Goal: Task Accomplishment & Management: Manage account settings

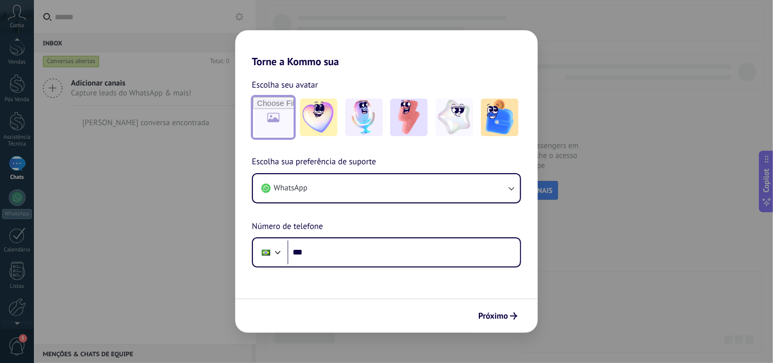
click at [277, 121] on input "file" at bounding box center [273, 117] width 41 height 41
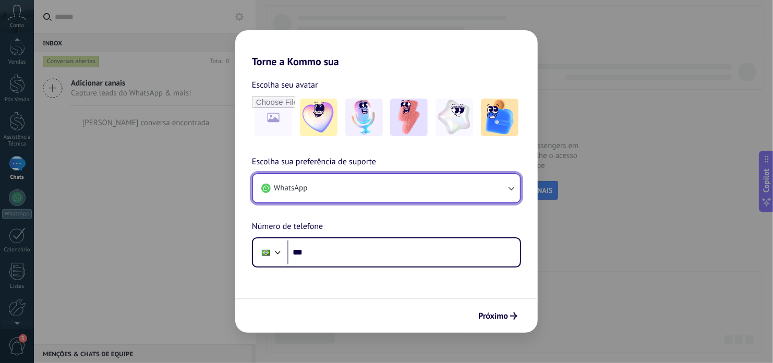
click at [343, 190] on button "WhatsApp" at bounding box center [386, 188] width 267 height 28
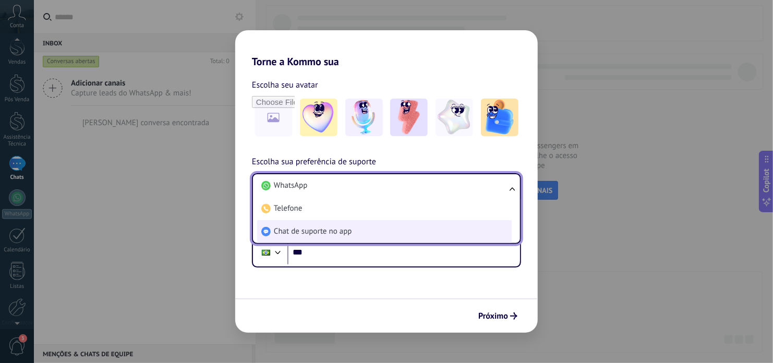
click at [336, 227] on span "Chat de suporte no app" at bounding box center [313, 231] width 78 height 10
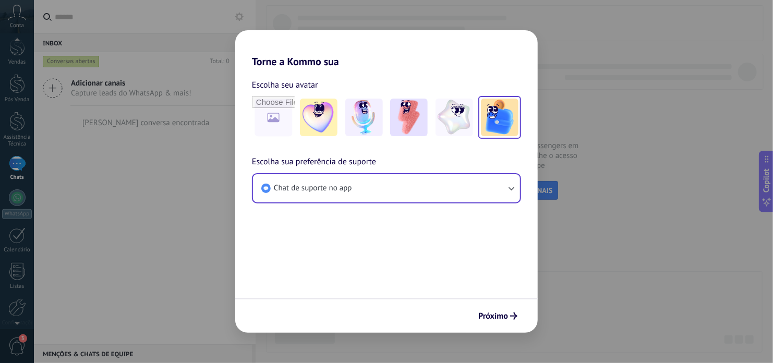
click at [494, 106] on img at bounding box center [500, 118] width 38 height 38
click at [265, 127] on input "file" at bounding box center [273, 117] width 41 height 41
click at [476, 256] on form "Escolha seu avatar Redefinir Escolha sua preferência de suporte Chat de suporte…" at bounding box center [386, 200] width 303 height 265
click at [281, 110] on input "file" at bounding box center [273, 117] width 41 height 41
type input "**********"
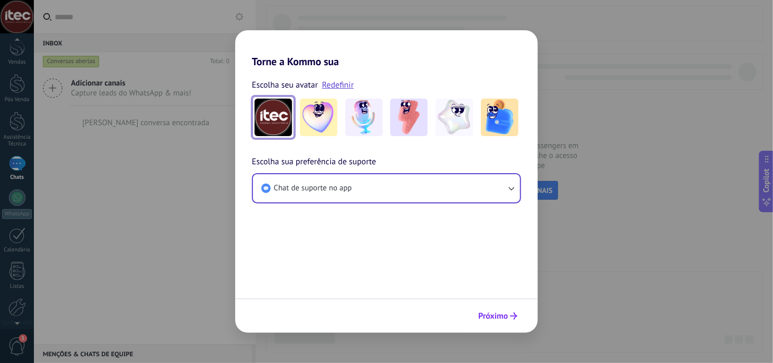
click at [499, 316] on span "Próximo" at bounding box center [493, 315] width 30 height 7
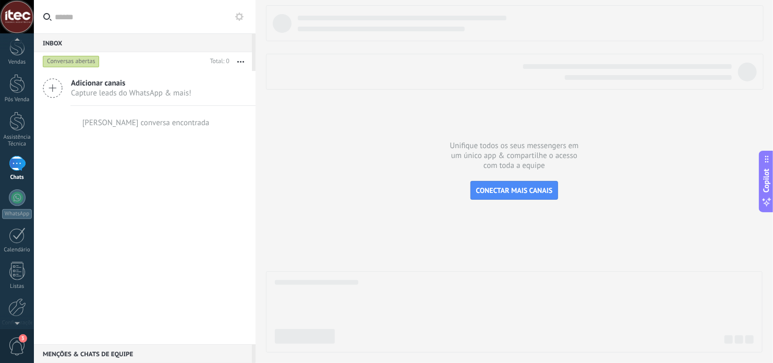
click at [19, 18] on div at bounding box center [17, 17] width 34 height 34
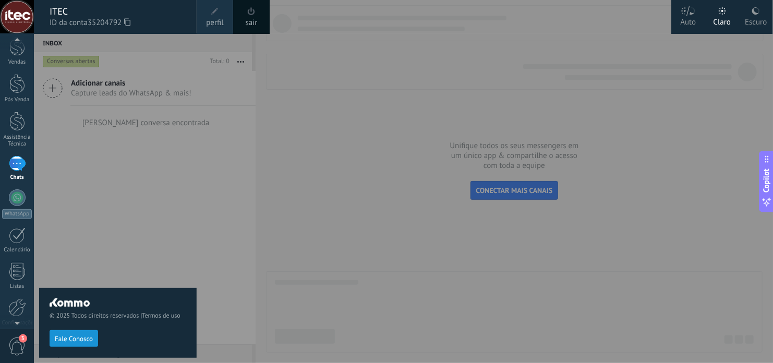
click at [77, 161] on div "© 2025 Todos direitos reservados | Termos de uso Fale Conosco" at bounding box center [118, 198] width 158 height 329
click at [334, 88] on div at bounding box center [420, 181] width 773 height 363
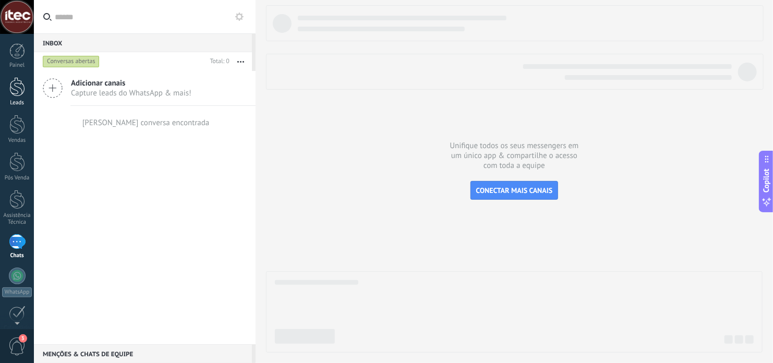
click at [5, 90] on link "Leads" at bounding box center [17, 91] width 34 height 29
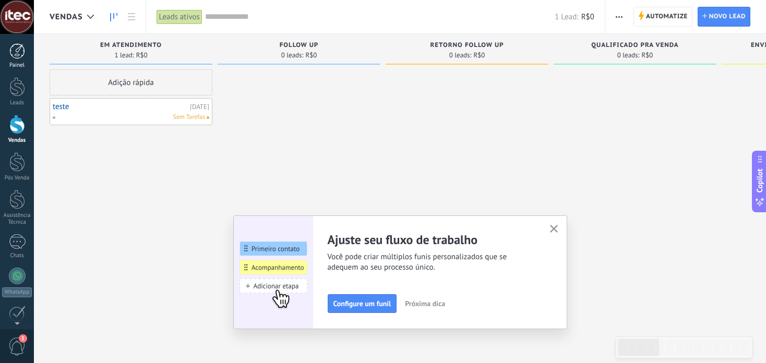
click at [20, 49] on div at bounding box center [17, 51] width 16 height 16
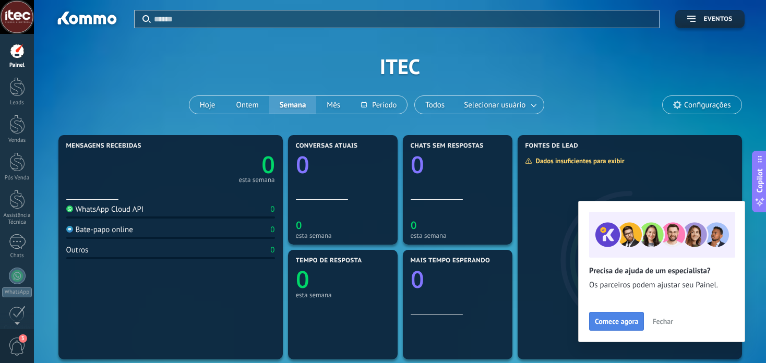
click at [627, 327] on button "Comece agora" at bounding box center [616, 321] width 55 height 19
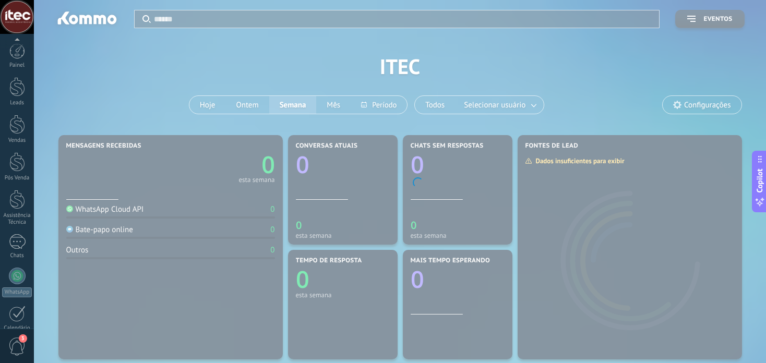
scroll to position [122, 0]
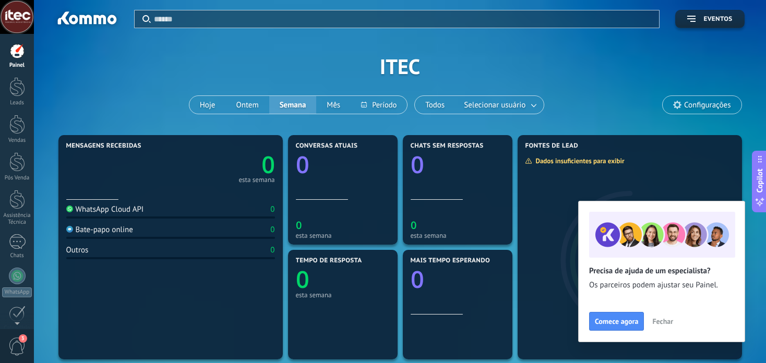
click at [705, 20] on span "Eventos" at bounding box center [717, 19] width 29 height 7
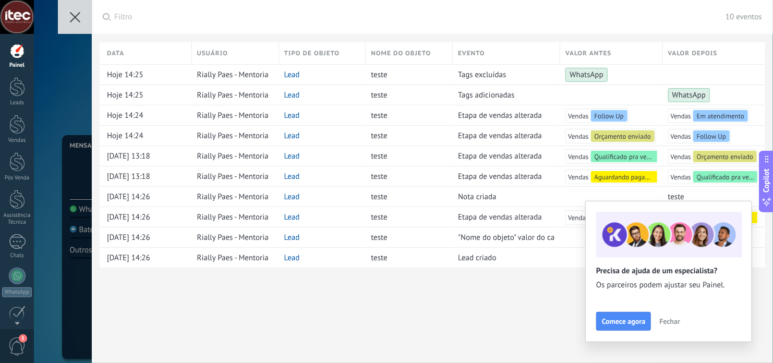
click at [78, 20] on use at bounding box center [75, 17] width 10 height 10
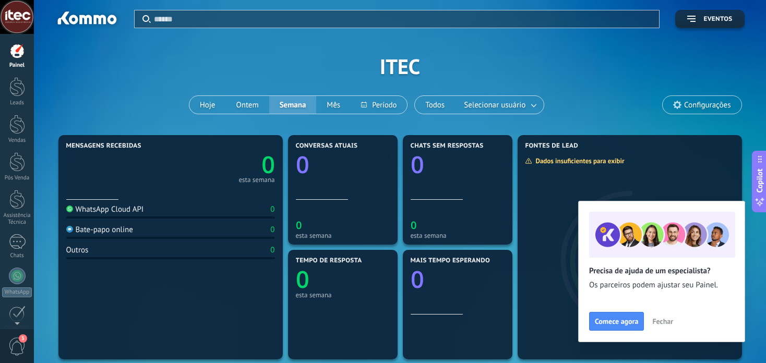
click at [709, 110] on span "Configurações" at bounding box center [702, 105] width 78 height 18
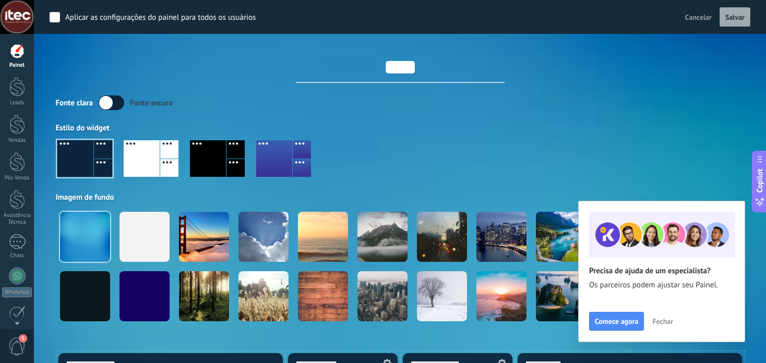
click at [243, 156] on div at bounding box center [235, 149] width 18 height 18
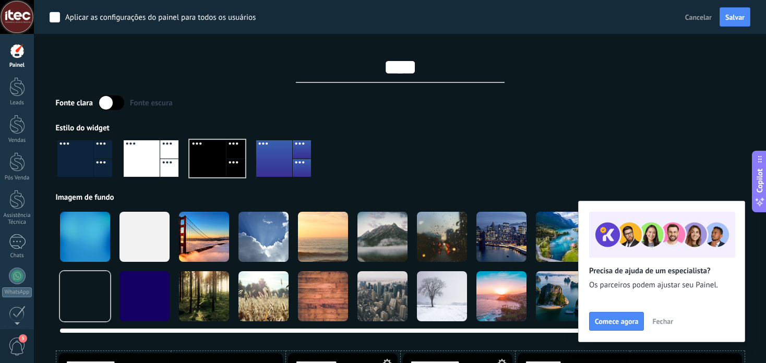
click at [318, 296] on div at bounding box center [323, 296] width 50 height 50
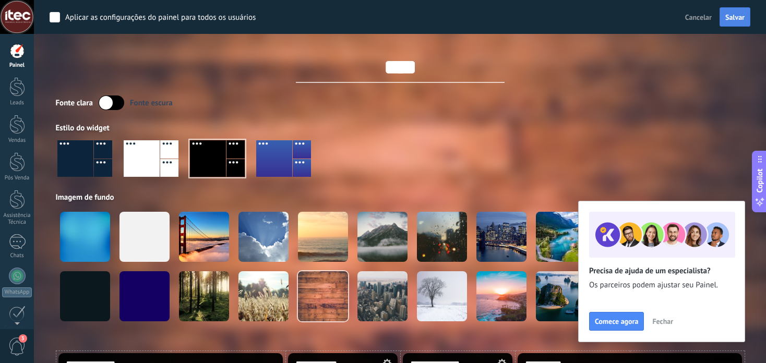
click at [727, 17] on span "Salvar" at bounding box center [734, 17] width 19 height 7
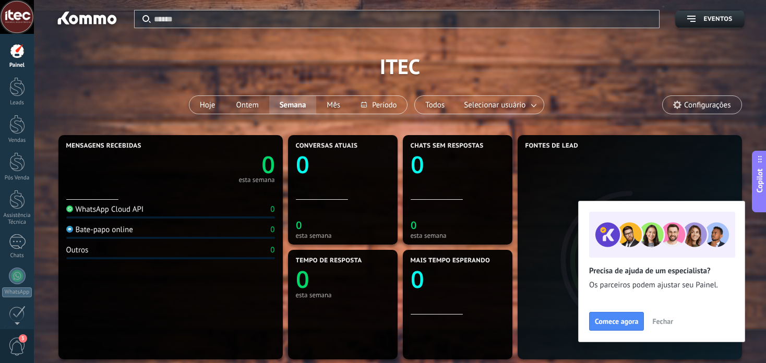
click at [665, 323] on span "Fechar" at bounding box center [662, 321] width 21 height 7
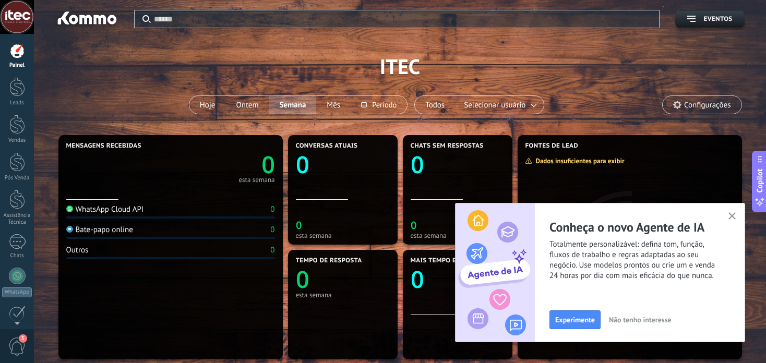
click at [731, 215] on use "button" at bounding box center [732, 216] width 8 height 8
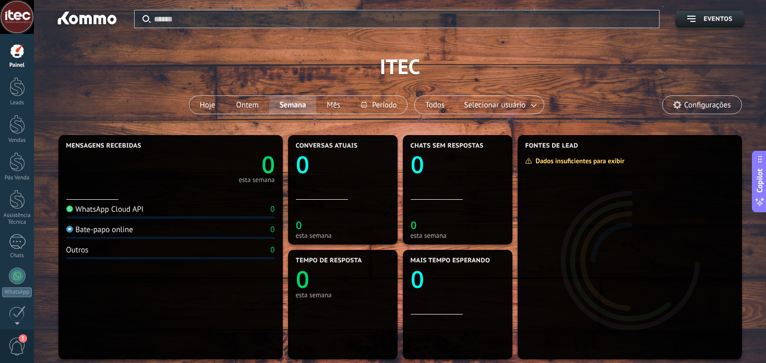
click at [692, 110] on span "Configurações" at bounding box center [702, 105] width 78 height 18
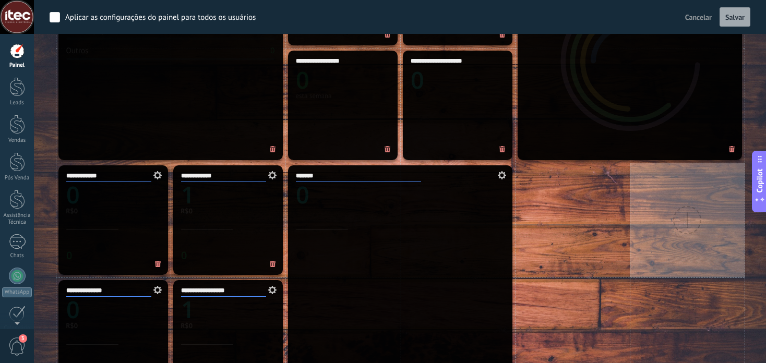
scroll to position [347, 0]
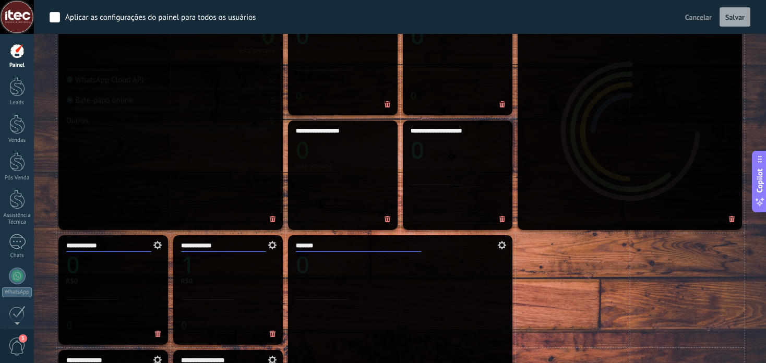
click at [730, 223] on span at bounding box center [732, 219] width 17 height 17
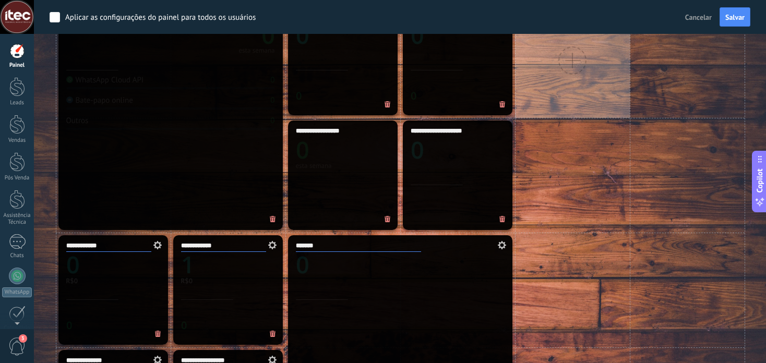
click at [579, 103] on div at bounding box center [572, 60] width 115 height 115
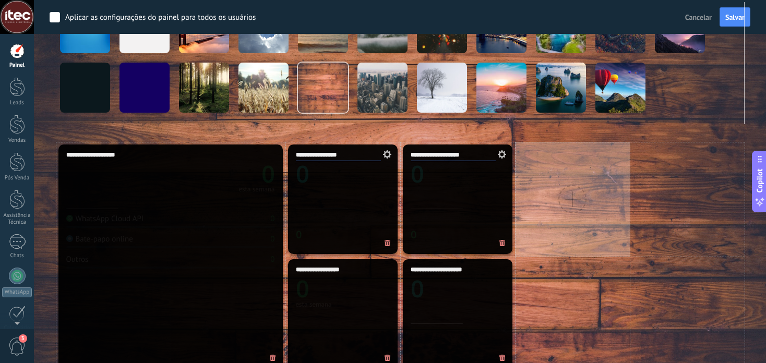
scroll to position [278, 0]
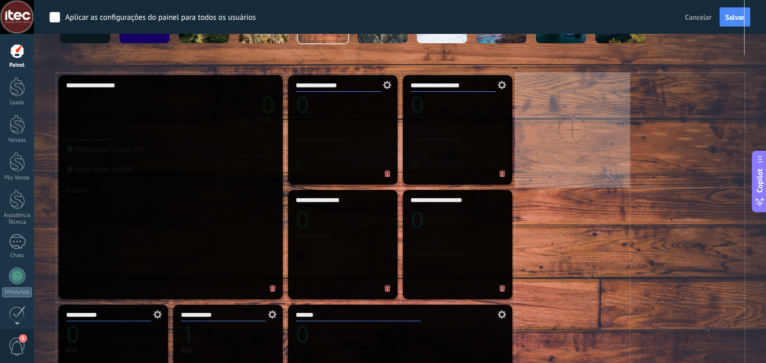
click at [582, 180] on div at bounding box center [572, 130] width 115 height 115
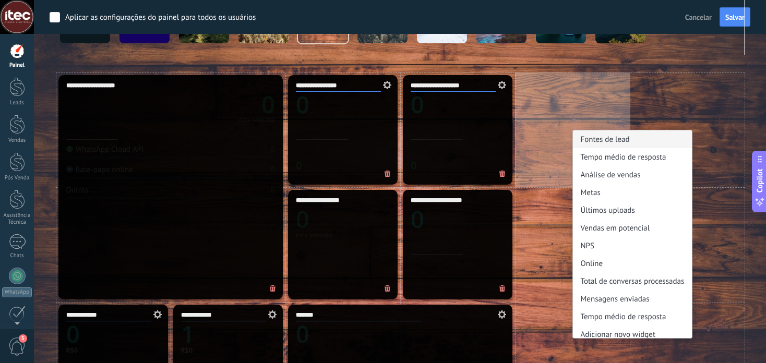
click at [610, 137] on div "Fontes de lead" at bounding box center [632, 139] width 119 height 18
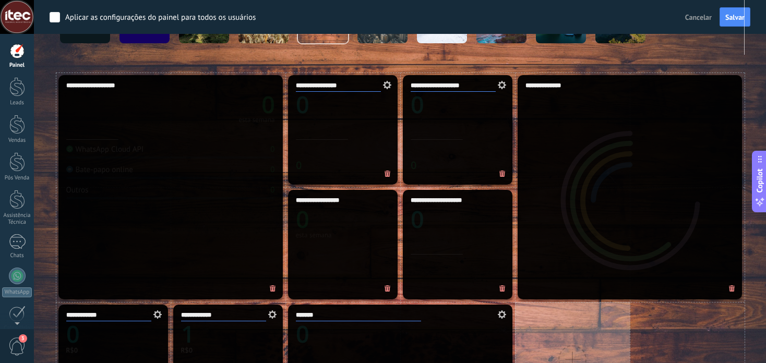
scroll to position [417, 0]
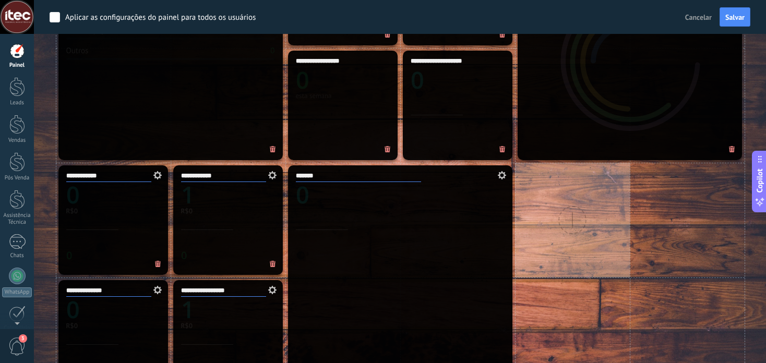
click at [576, 201] on div at bounding box center [572, 220] width 115 height 115
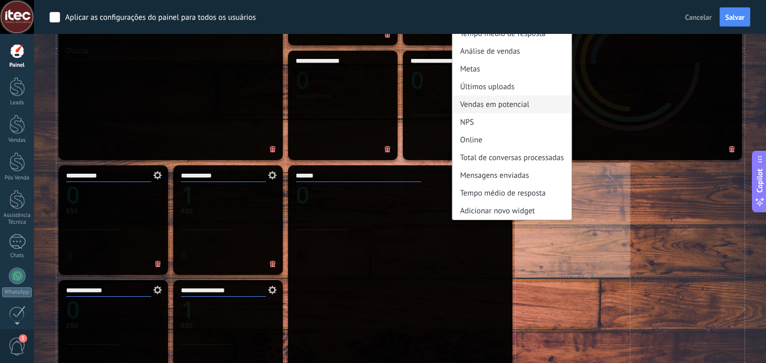
scroll to position [347, 0]
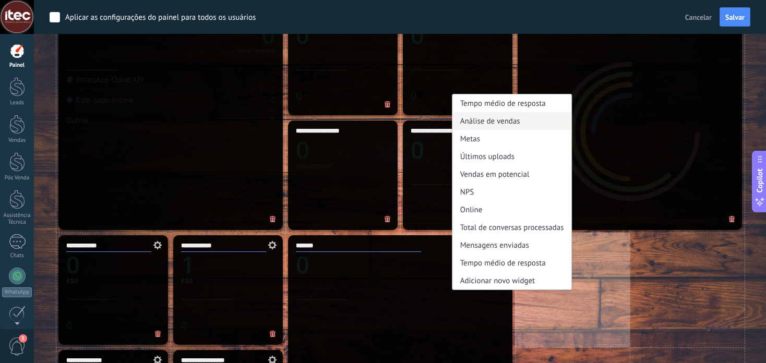
click at [486, 124] on div "Análise de vendas" at bounding box center [511, 121] width 119 height 18
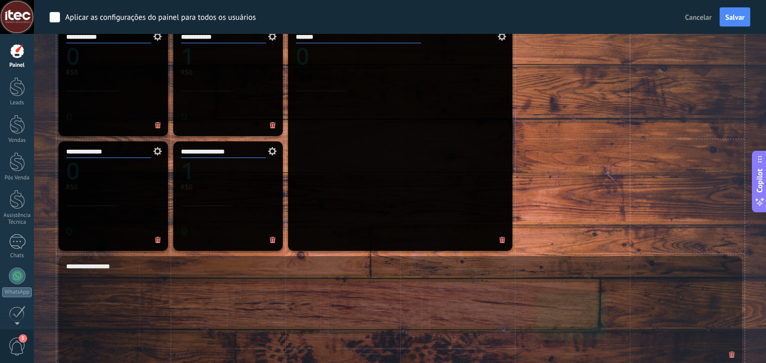
scroll to position [487, 0]
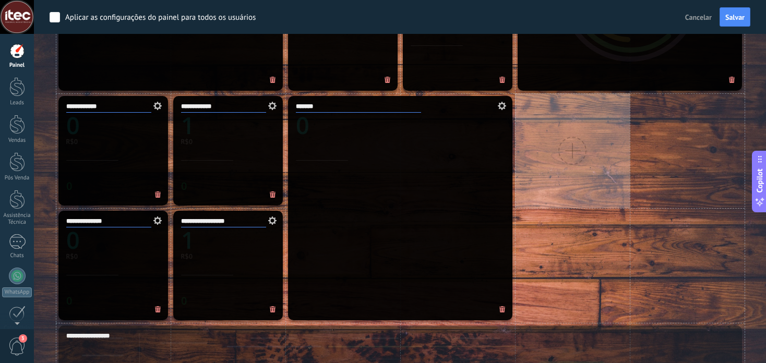
click at [587, 147] on div at bounding box center [572, 150] width 115 height 115
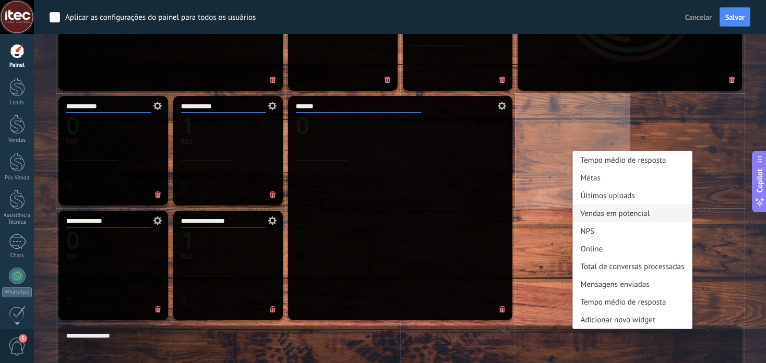
click at [599, 213] on div "Vendas em potencial" at bounding box center [632, 214] width 119 height 18
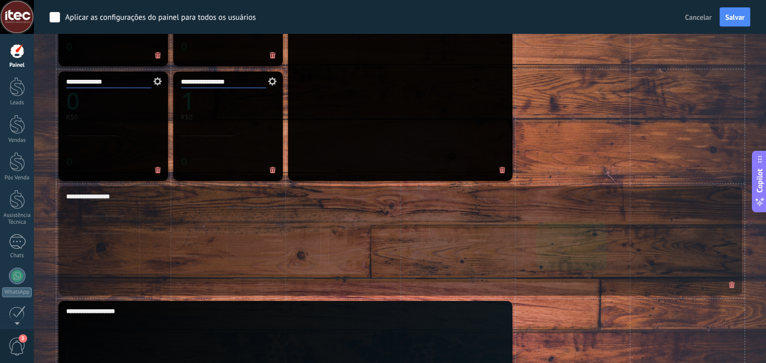
scroll to position [556, 0]
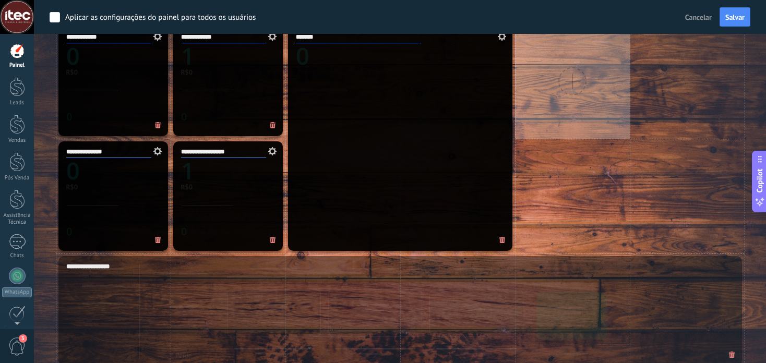
click at [587, 114] on div at bounding box center [572, 81] width 115 height 115
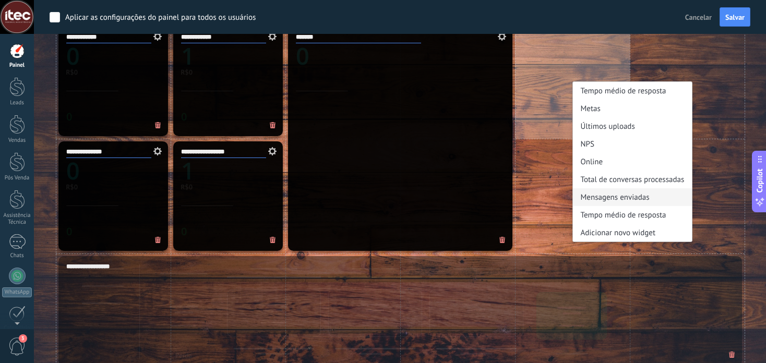
click at [608, 195] on div "Mensagens enviadas" at bounding box center [632, 197] width 119 height 18
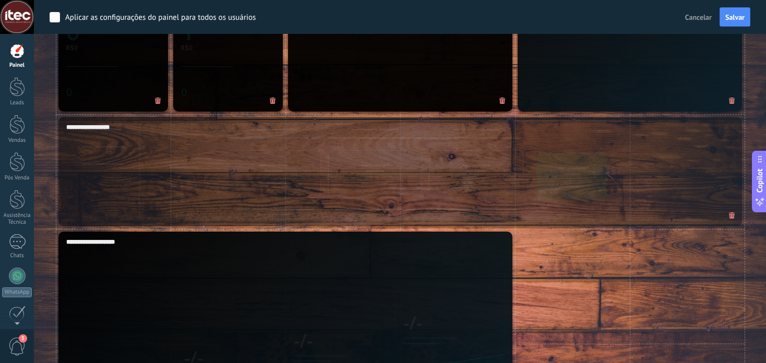
scroll to position [835, 0]
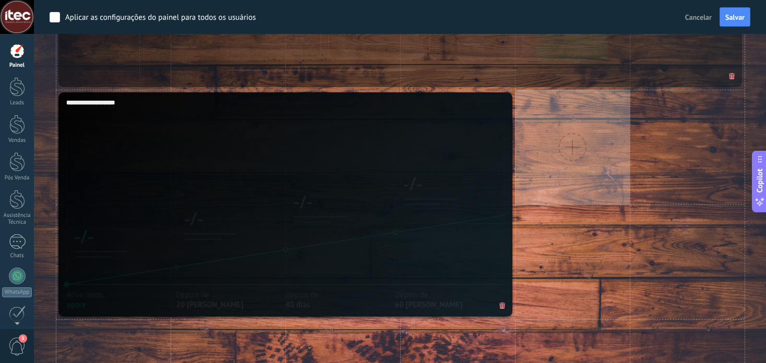
click at [547, 146] on div at bounding box center [572, 147] width 115 height 115
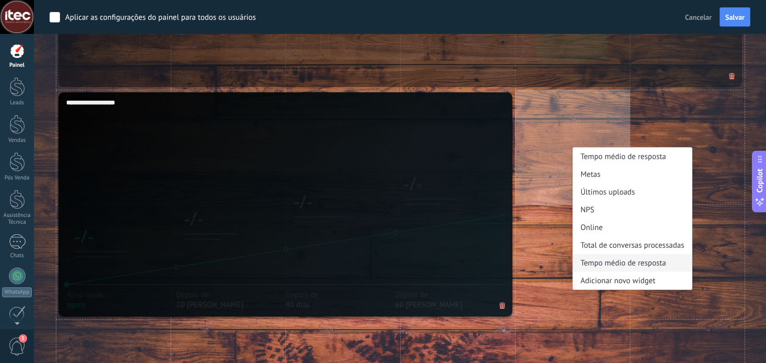
click at [633, 263] on div "Tempo médio de resposta" at bounding box center [632, 263] width 119 height 18
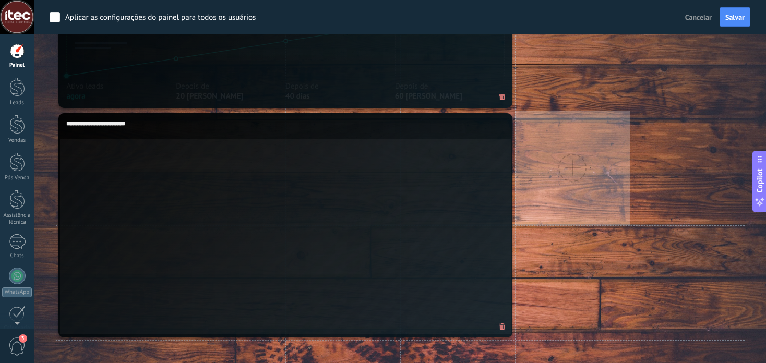
scroll to position [973, 0]
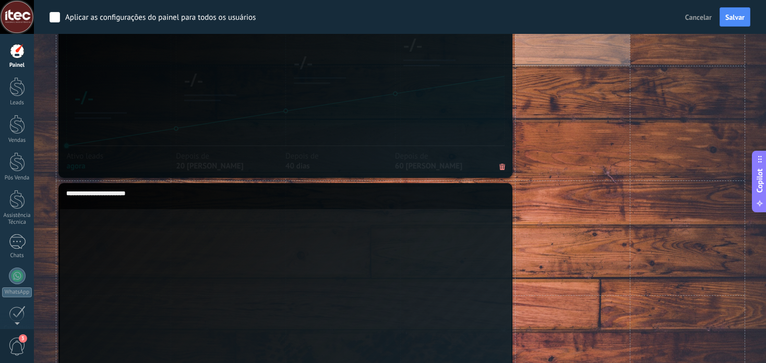
click at [583, 53] on div at bounding box center [572, 8] width 115 height 115
click at [600, 56] on div at bounding box center [572, 8] width 115 height 115
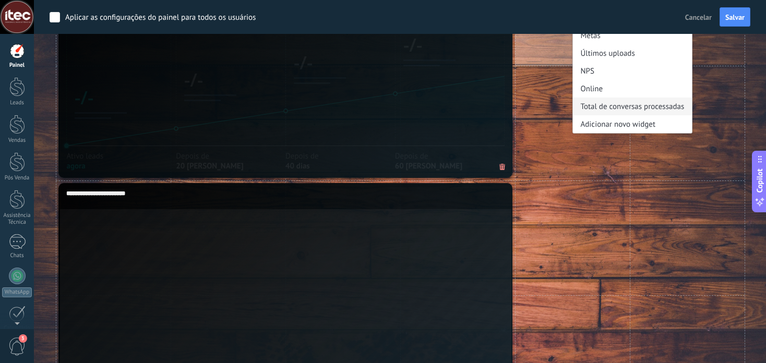
click at [611, 109] on div "Total de conversas processadas" at bounding box center [632, 107] width 119 height 18
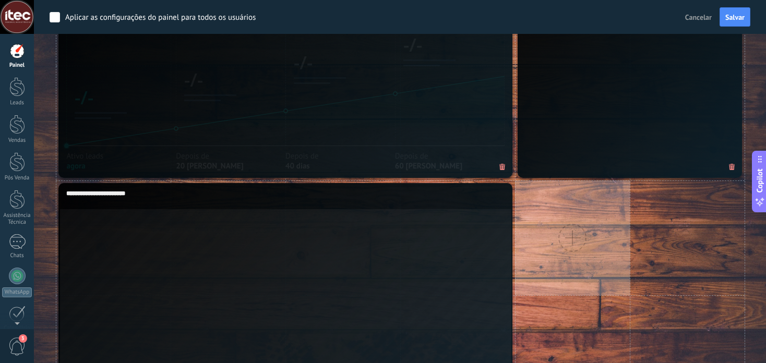
click at [598, 196] on div at bounding box center [572, 238] width 115 height 115
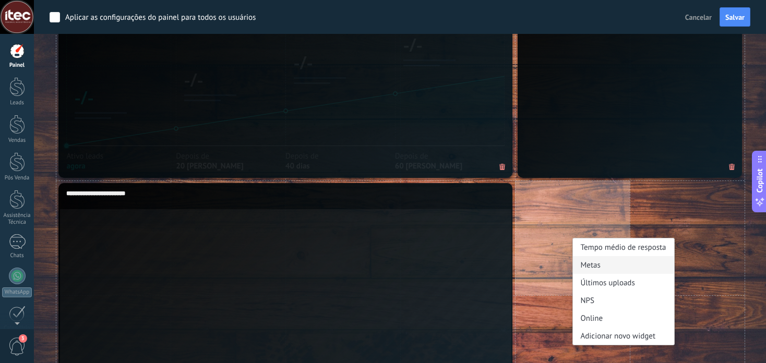
click at [602, 266] on div "Metas" at bounding box center [623, 265] width 101 height 18
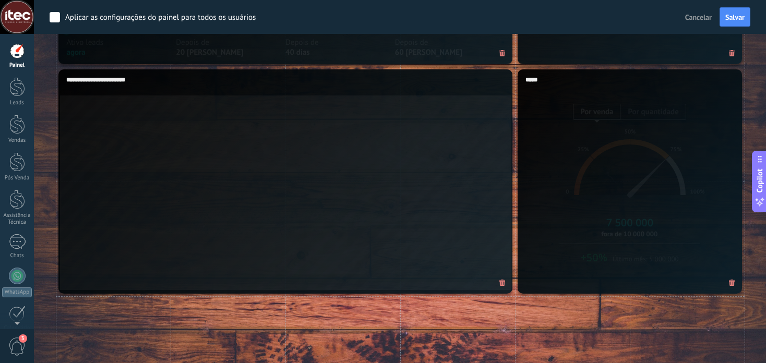
scroll to position [1296, 0]
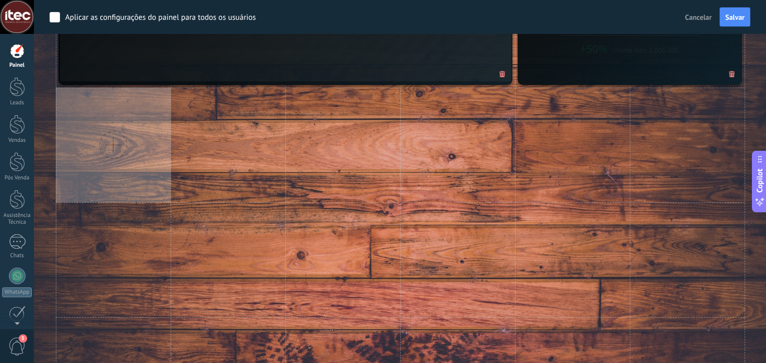
click at [104, 136] on div at bounding box center [113, 145] width 28 height 28
click at [98, 161] on div at bounding box center [113, 145] width 115 height 115
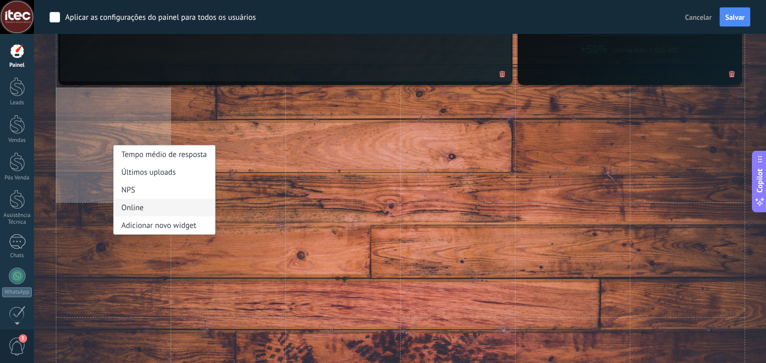
click at [141, 208] on div "Online" at bounding box center [164, 208] width 101 height 18
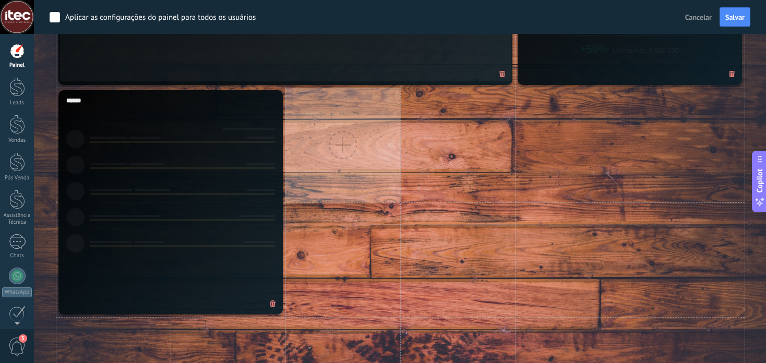
click at [356, 162] on div at bounding box center [342, 145] width 115 height 115
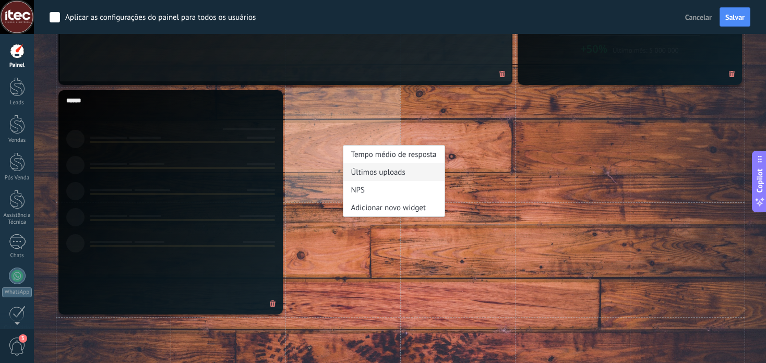
click at [387, 173] on div "Últimos uploads" at bounding box center [393, 172] width 101 height 18
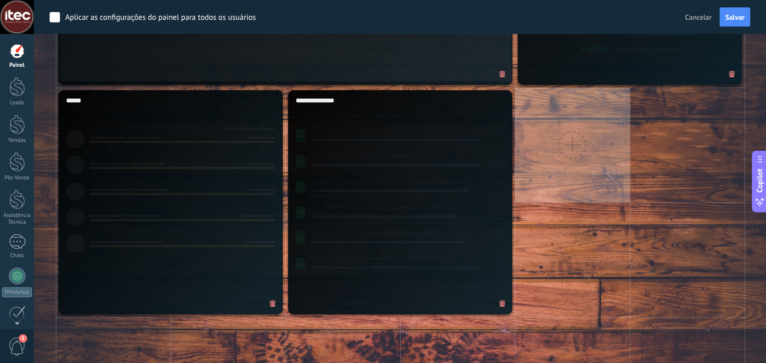
click at [540, 139] on div at bounding box center [572, 145] width 115 height 115
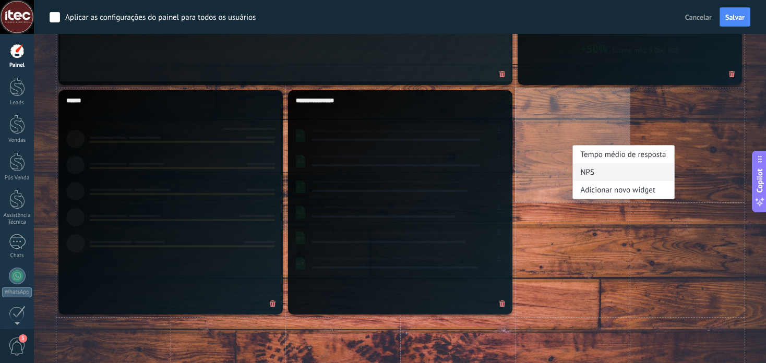
click at [590, 167] on div "NPS" at bounding box center [623, 172] width 101 height 18
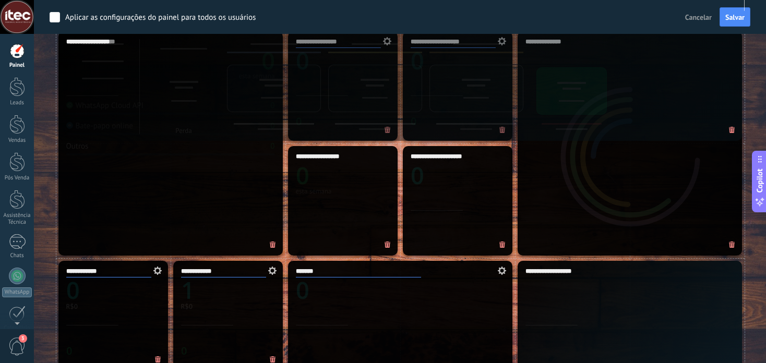
scroll to position [255, 0]
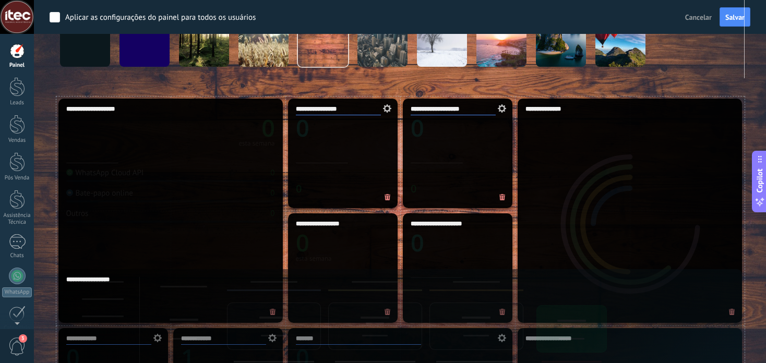
drag, startPoint x: 231, startPoint y: 229, endPoint x: 276, endPoint y: 286, distance: 73.2
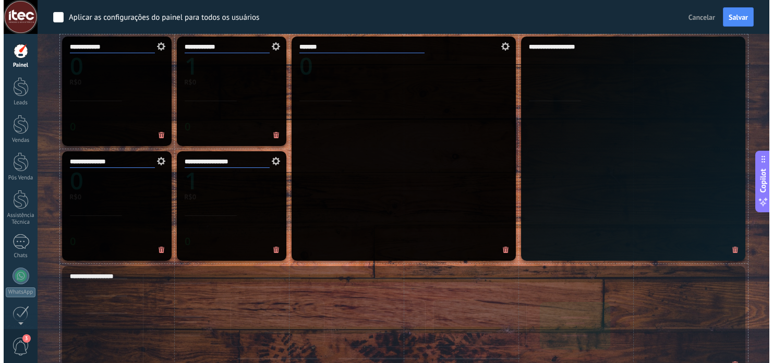
scroll to position [685, 0]
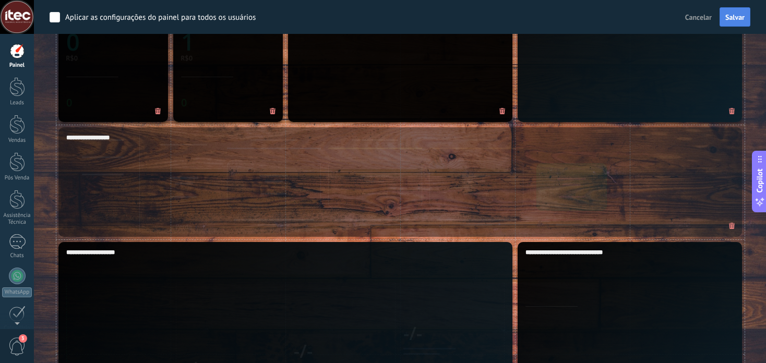
click at [738, 23] on button "Salvar" at bounding box center [734, 17] width 31 height 20
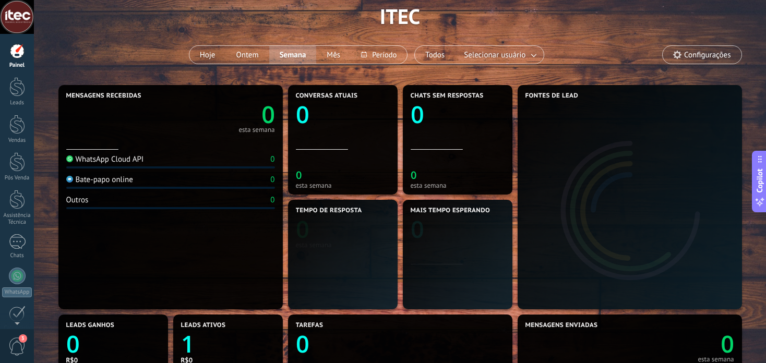
scroll to position [0, 0]
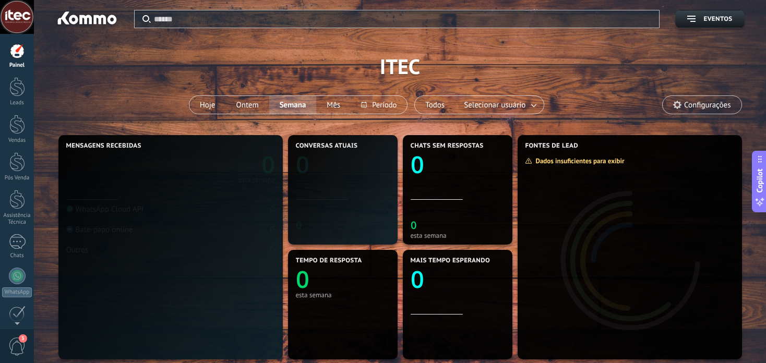
click at [16, 15] on div at bounding box center [17, 17] width 34 height 34
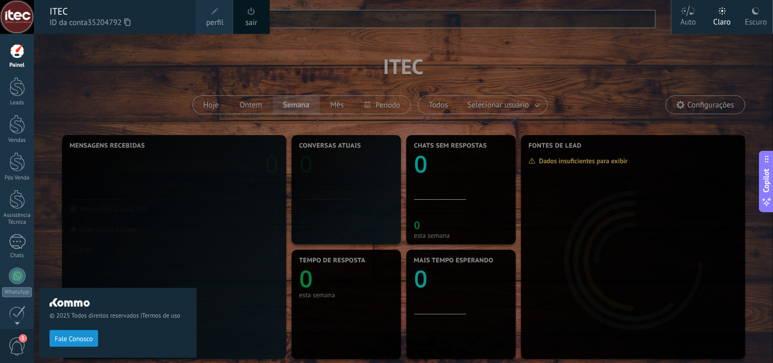
click at [196, 16] on div "ITEC ID da conta 35204792" at bounding box center [115, 17] width 163 height 34
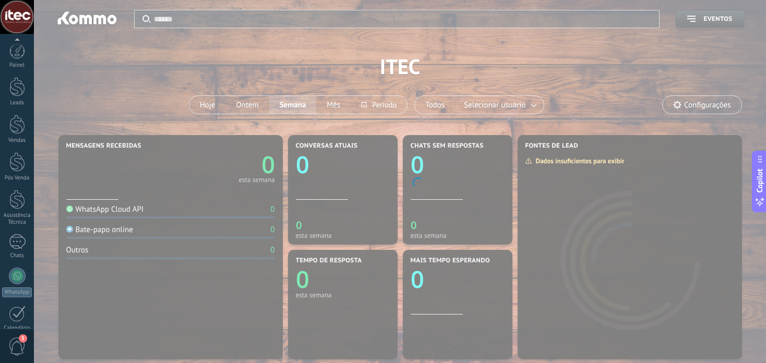
scroll to position [122, 0]
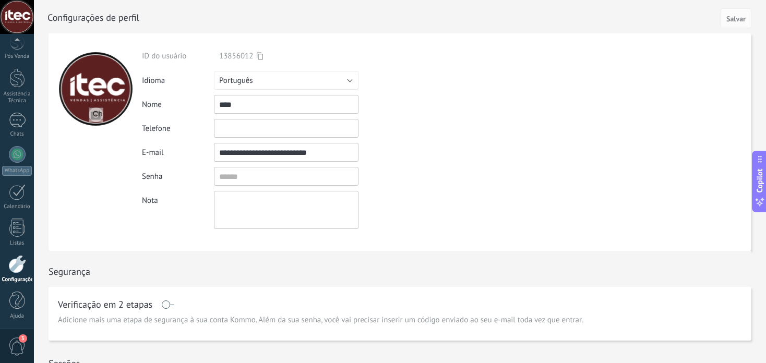
click at [104, 83] on div at bounding box center [96, 89] width 74 height 74
click at [98, 116] on input "file" at bounding box center [96, 114] width 15 height 15
click at [100, 120] on input "file" at bounding box center [96, 114] width 15 height 15
type input "**********"
click at [741, 20] on span "Salvar" at bounding box center [735, 18] width 19 height 7
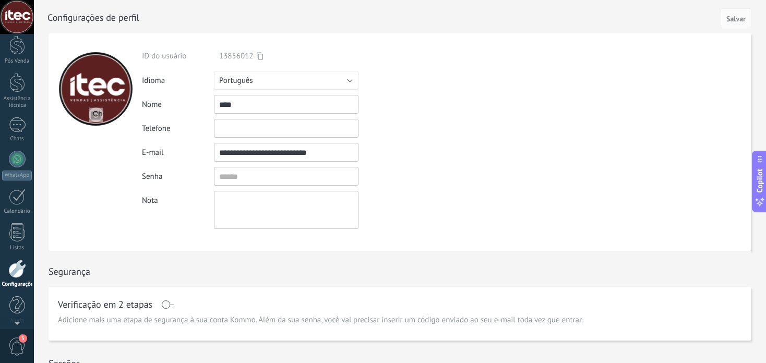
scroll to position [0, 0]
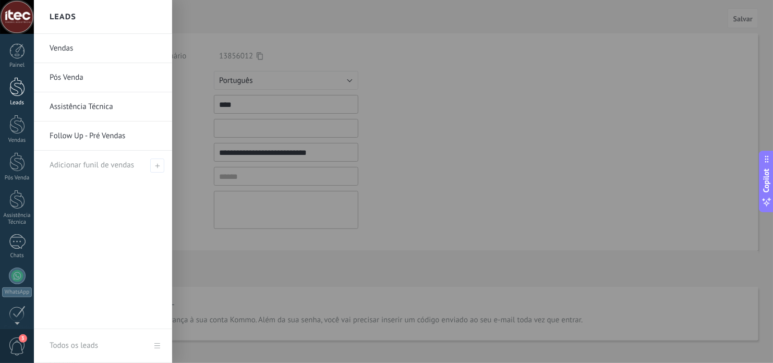
click at [14, 89] on div at bounding box center [17, 86] width 16 height 19
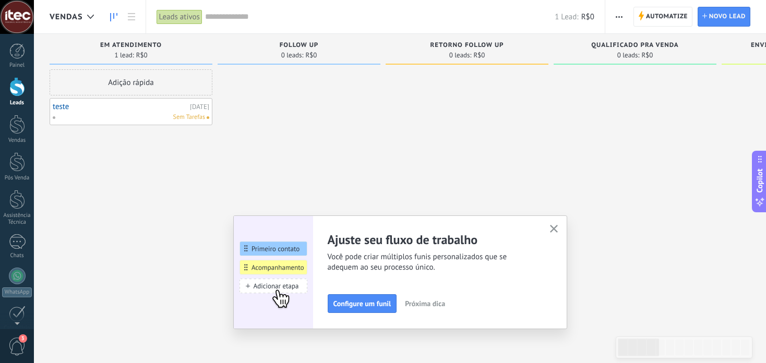
click at [25, 20] on div at bounding box center [17, 17] width 34 height 34
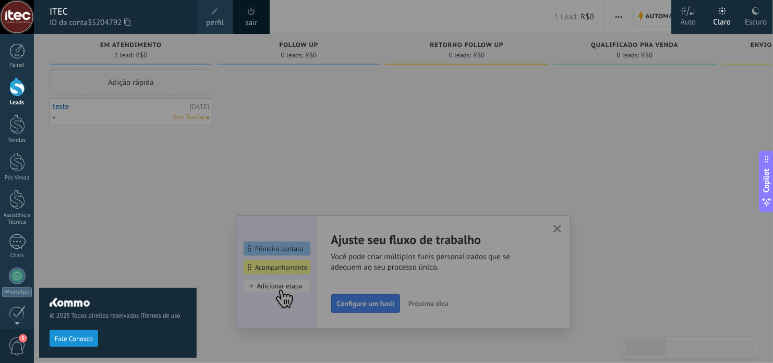
click at [115, 155] on div "© 2025 Todos direitos reservados | Termos de uso Fale Conosco" at bounding box center [118, 198] width 158 height 329
click at [327, 63] on div at bounding box center [420, 181] width 773 height 363
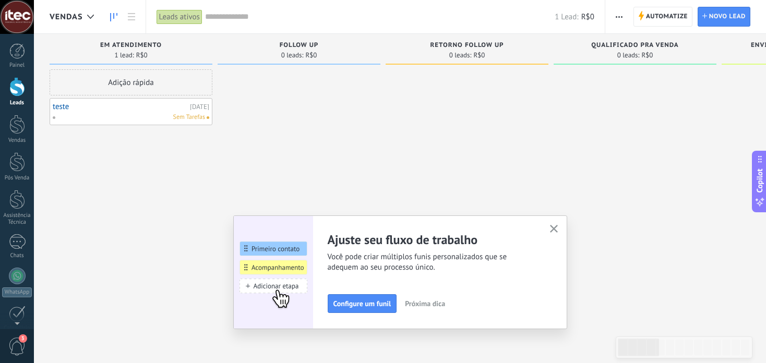
click at [556, 230] on icon "button" at bounding box center [554, 229] width 8 height 8
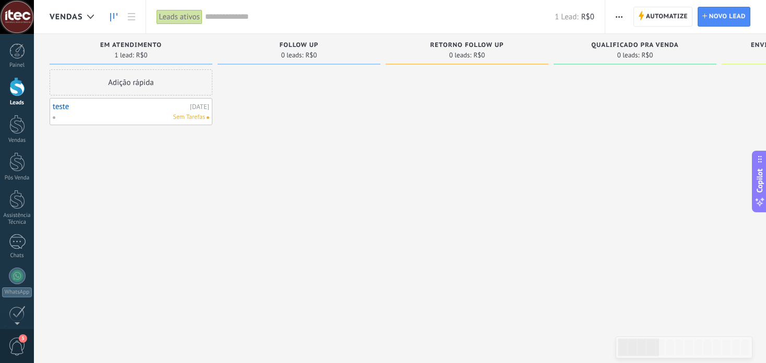
click at [68, 109] on link "teste" at bounding box center [120, 106] width 135 height 9
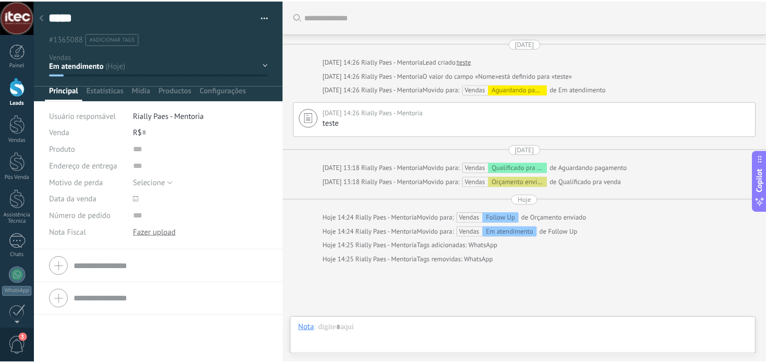
scroll to position [83, 0]
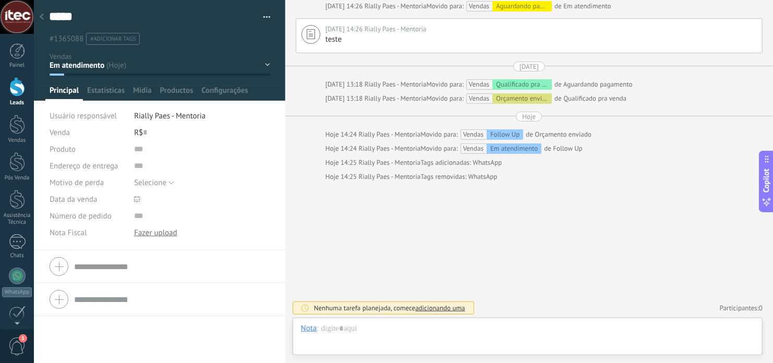
click at [38, 18] on div at bounding box center [41, 17] width 15 height 20
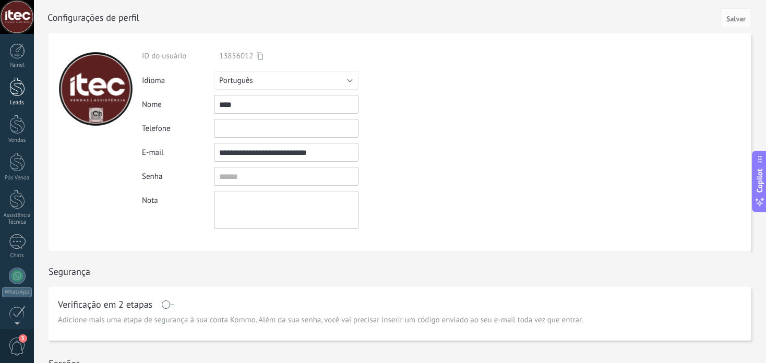
click at [18, 92] on div at bounding box center [17, 86] width 16 height 19
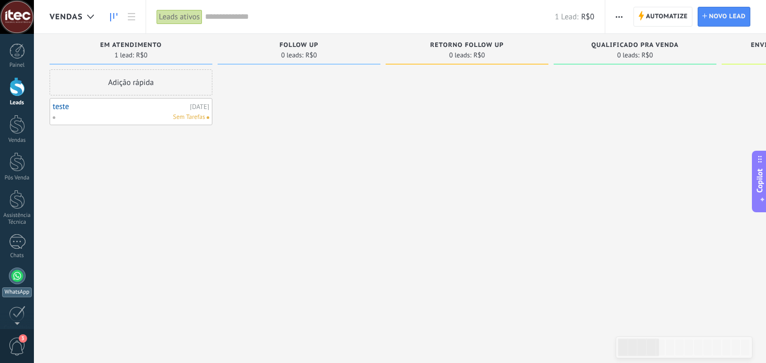
scroll to position [122, 0]
click at [20, 271] on div at bounding box center [17, 264] width 18 height 18
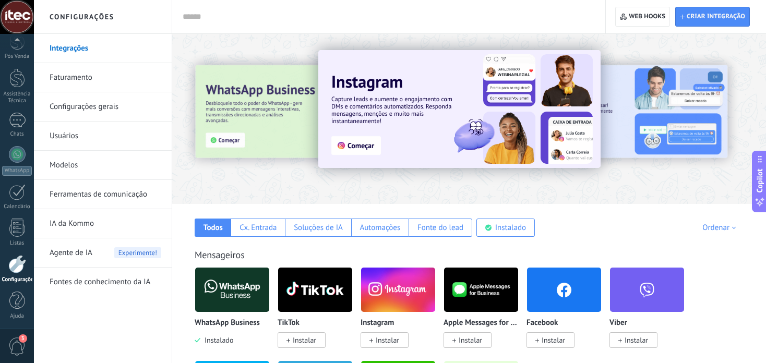
click at [75, 190] on link "Ferramentas de comunicação" at bounding box center [106, 194] width 112 height 29
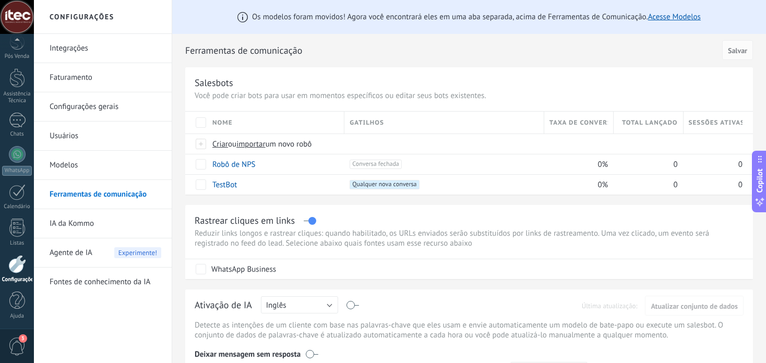
click at [99, 108] on link "Configurações gerais" at bounding box center [106, 106] width 112 height 29
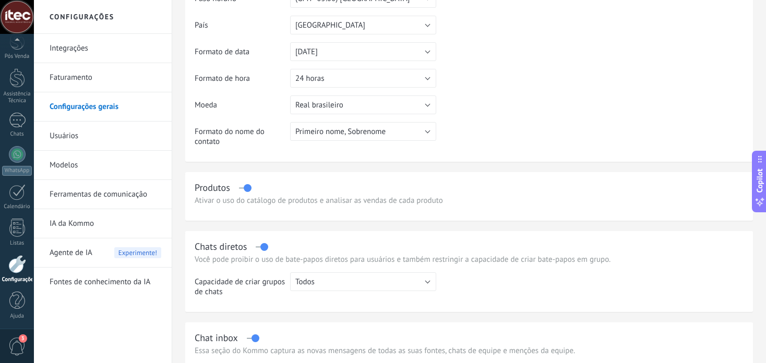
scroll to position [417, 0]
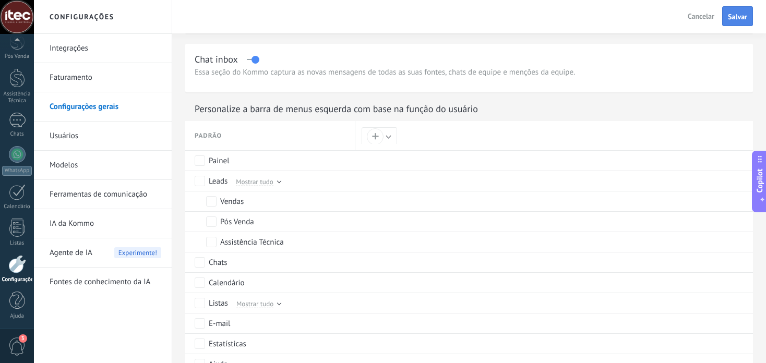
click at [734, 20] on span "Salvar" at bounding box center [737, 16] width 19 height 7
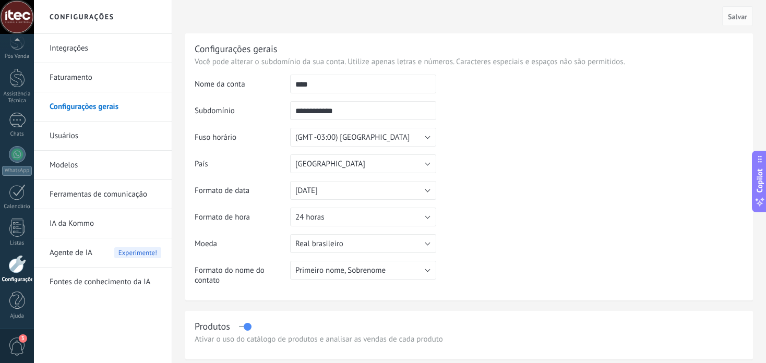
click at [24, 14] on div at bounding box center [17, 17] width 34 height 34
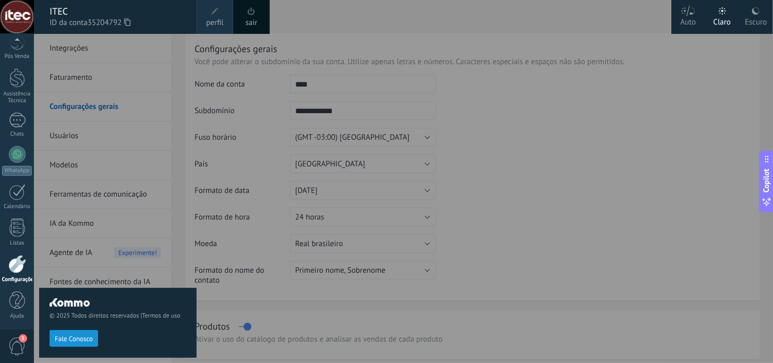
click at [473, 145] on div at bounding box center [420, 181] width 773 height 363
